Goal: Register for event/course

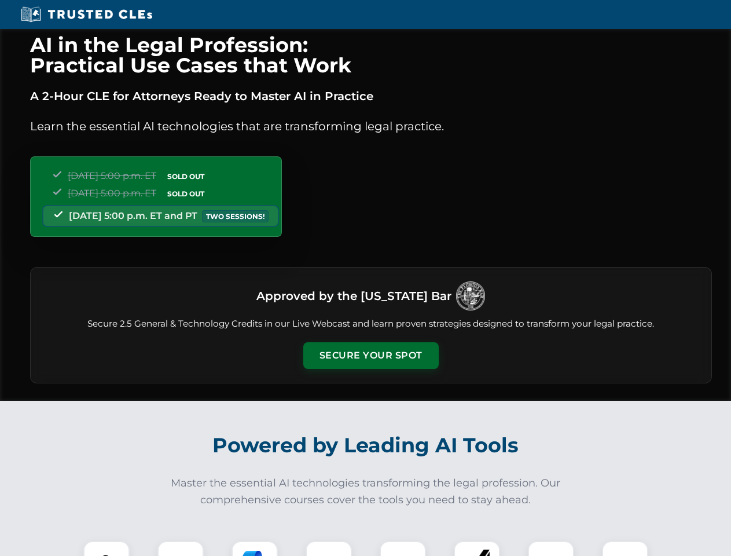
click at [370, 355] on button "Secure Your Spot" at bounding box center [370, 355] width 135 height 27
click at [106, 548] on img at bounding box center [107, 564] width 34 height 34
